Goal: Find specific page/section

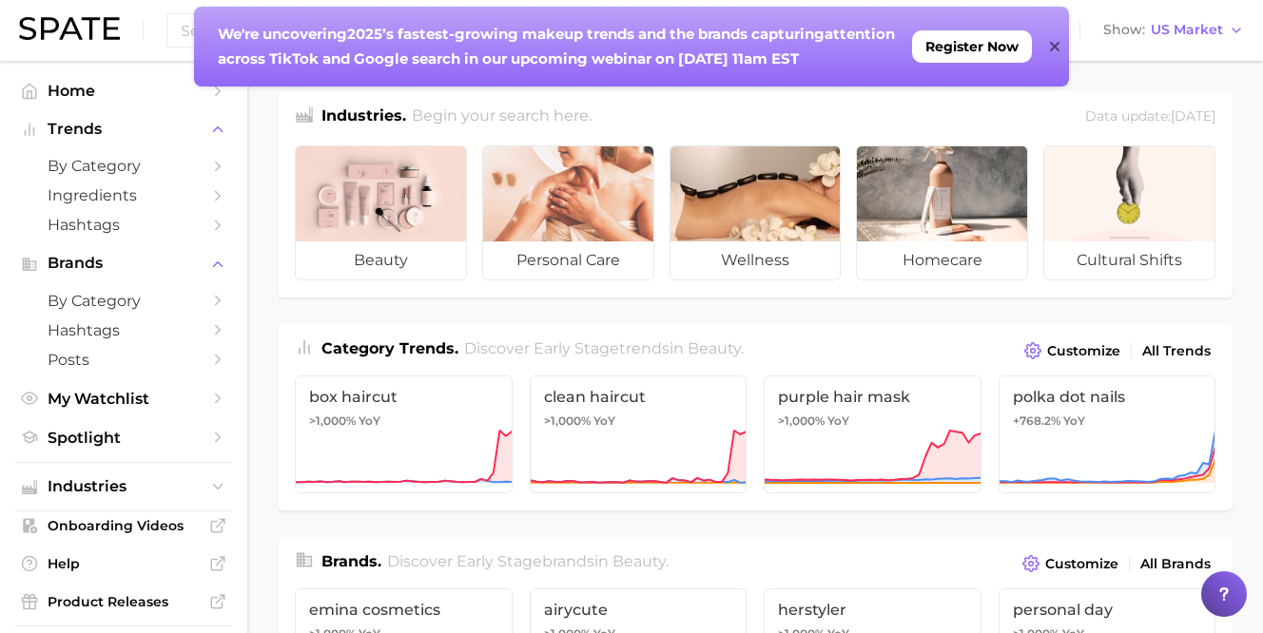
click at [1057, 49] on icon at bounding box center [1054, 47] width 10 height 10
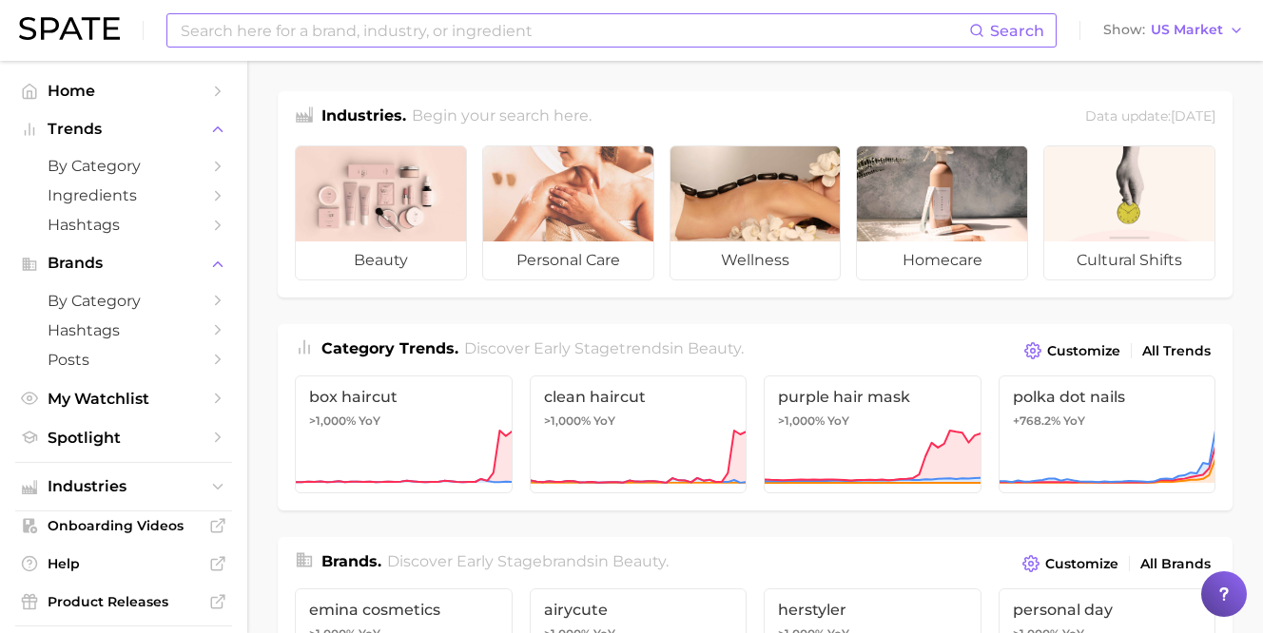
click at [426, 35] on input at bounding box center [574, 30] width 790 height 32
type input "#hairlossmyth"
